Goal: Task Accomplishment & Management: Manage account settings

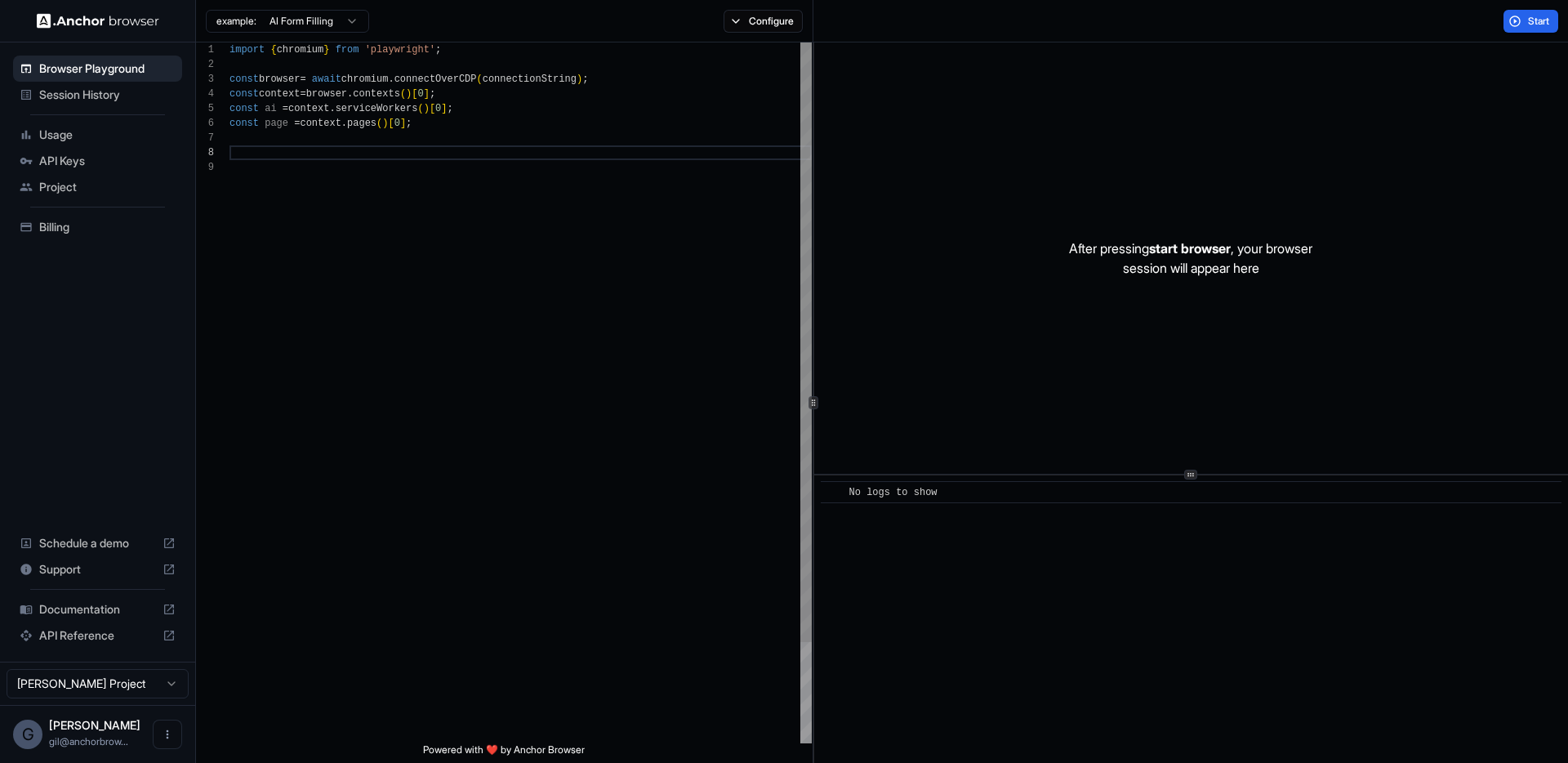
scroll to position [103, 0]
click at [1534, 21] on span "Start" at bounding box center [1540, 21] width 23 height 13
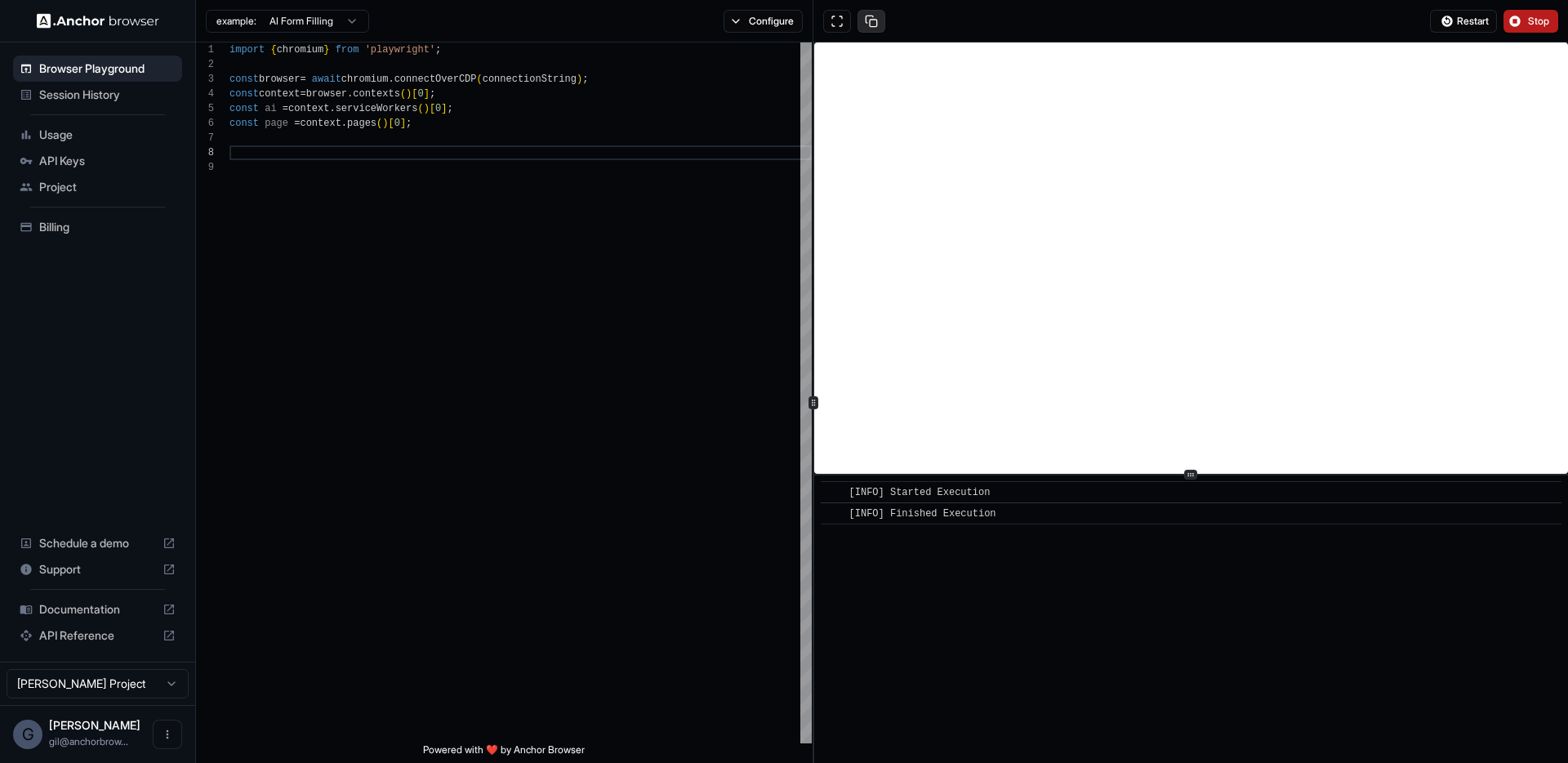
click at [877, 21] on button at bounding box center [872, 21] width 27 height 23
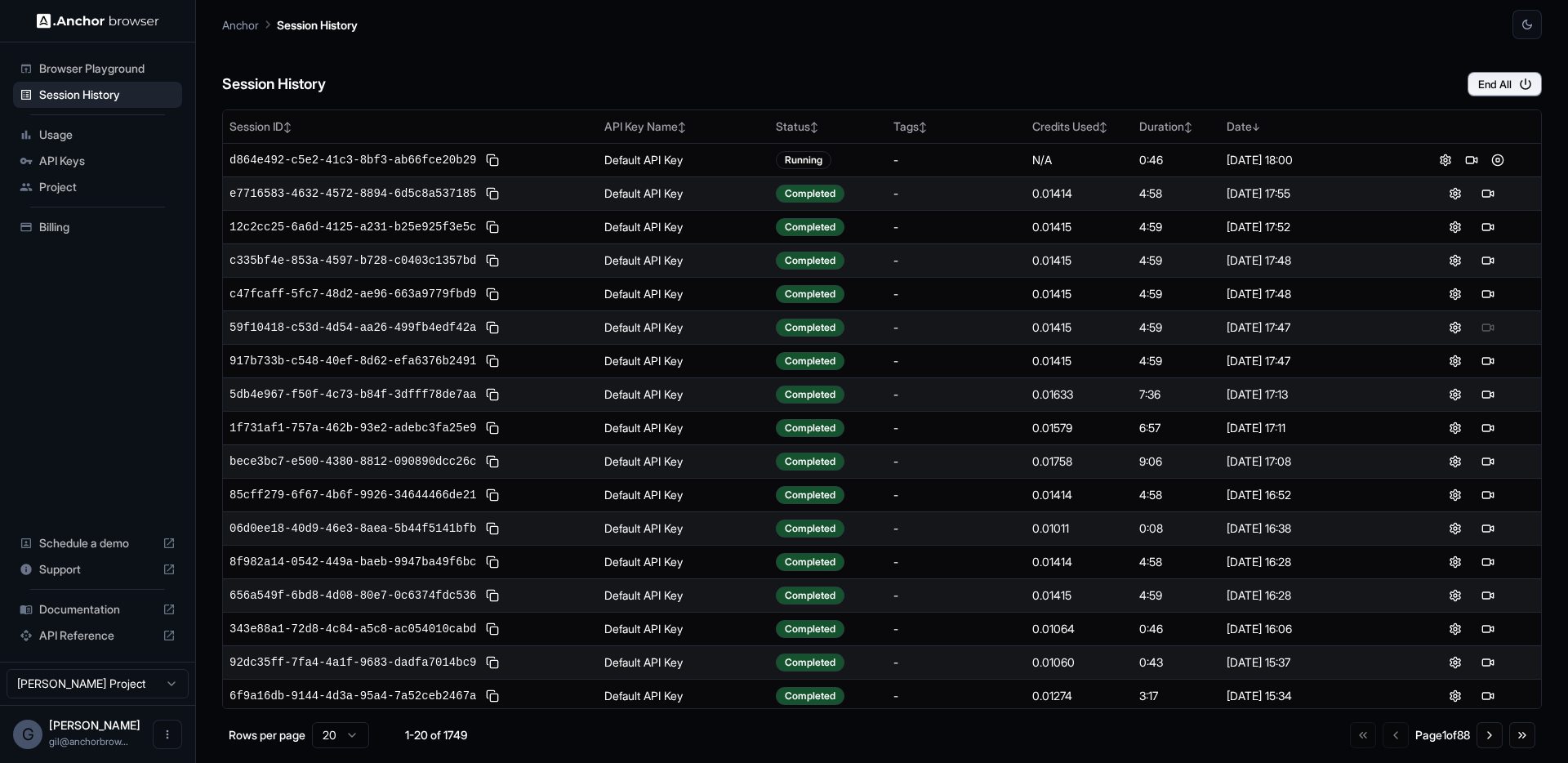
click at [74, 155] on span "API Keys" at bounding box center [107, 161] width 137 height 16
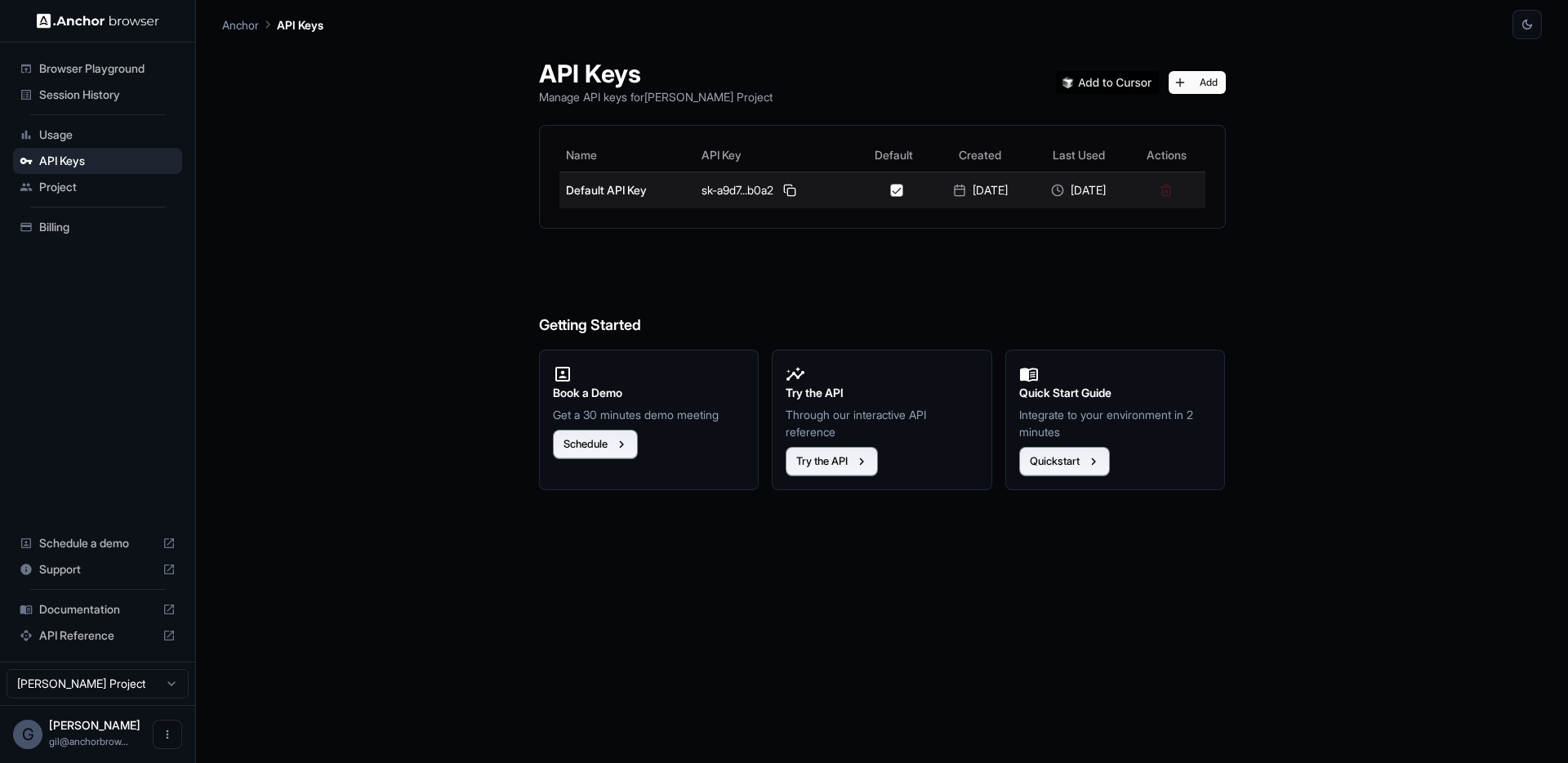
click at [771, 191] on div "sk-a9d7...b0a2" at bounding box center [775, 190] width 148 height 20
click at [787, 191] on button at bounding box center [789, 190] width 20 height 20
